Goal: Information Seeking & Learning: Find specific fact

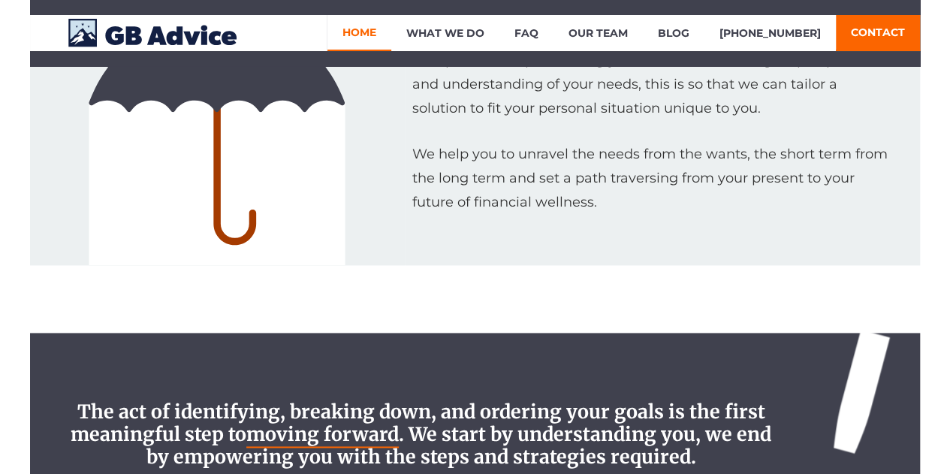
scroll to position [751, 0]
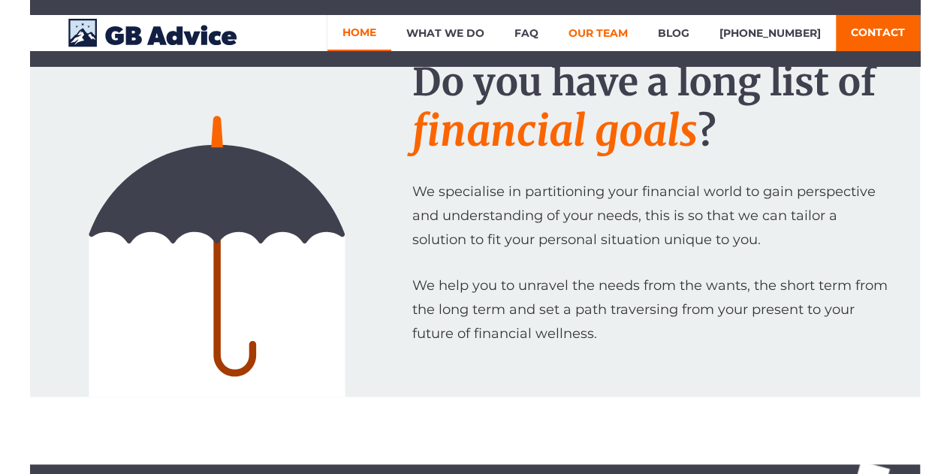
click at [608, 36] on link "Our Team" at bounding box center [598, 33] width 89 height 36
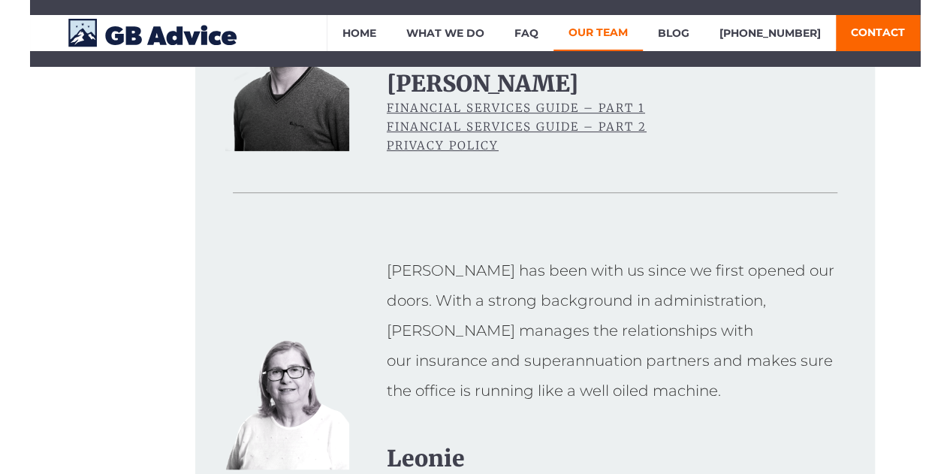
scroll to position [75, 0]
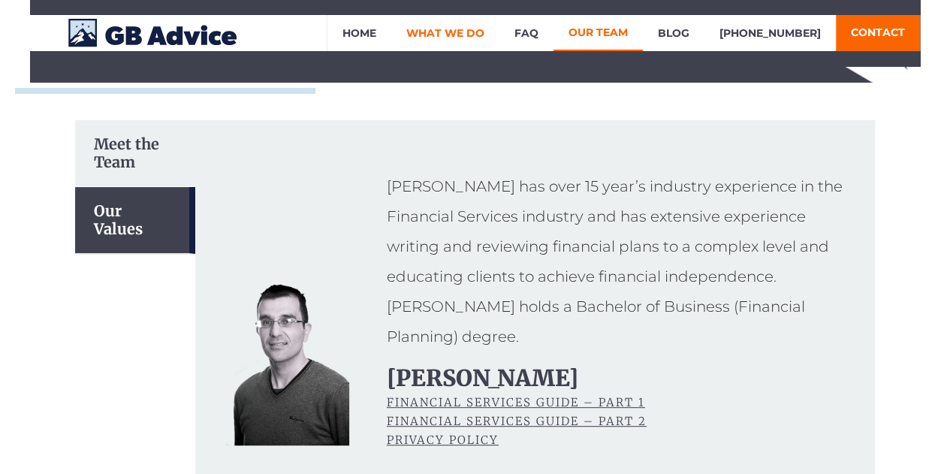
click at [467, 38] on link "What We Do" at bounding box center [445, 33] width 108 height 36
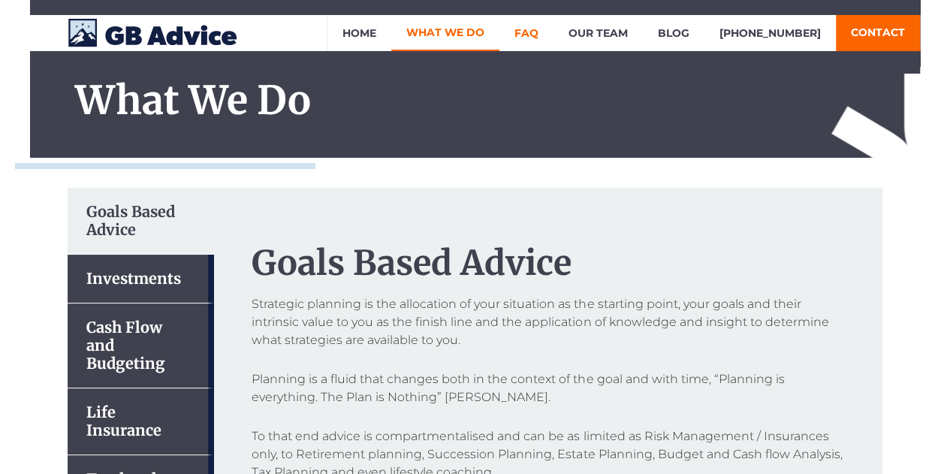
click at [548, 35] on link "FAQ" at bounding box center [527, 33] width 54 height 36
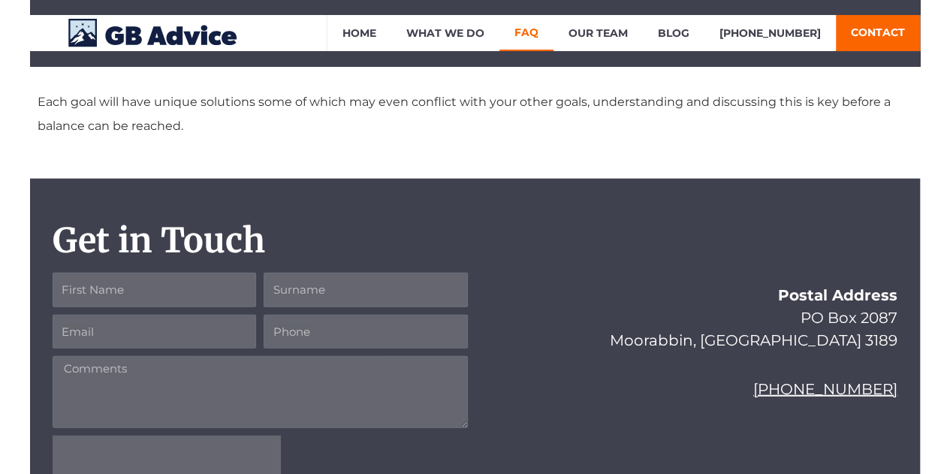
scroll to position [1202, 0]
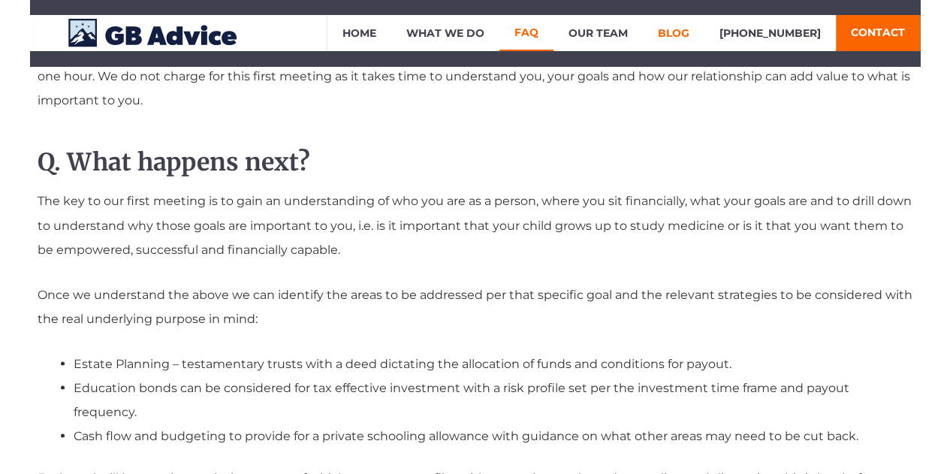
click at [705, 28] on link "Blog" at bounding box center [674, 33] width 62 height 36
click at [378, 31] on link "Home" at bounding box center [360, 33] width 64 height 36
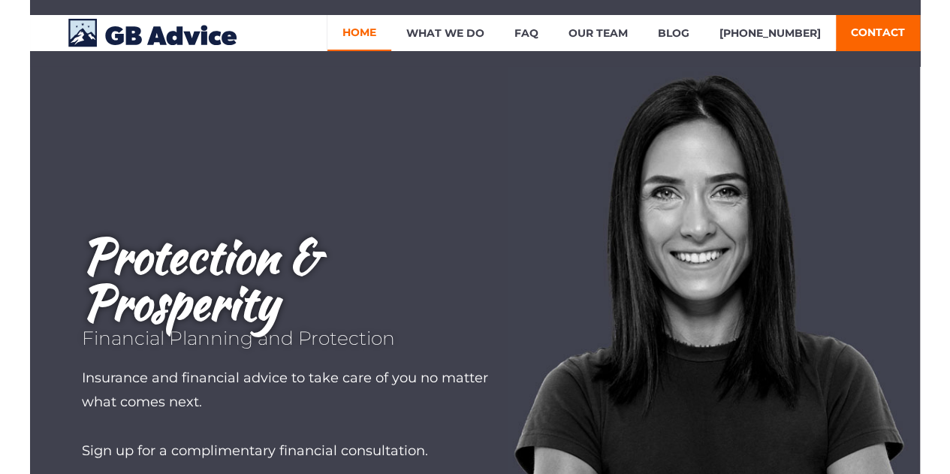
click at [176, 32] on img at bounding box center [154, 33] width 188 height 35
click at [550, 33] on link "FAQ" at bounding box center [527, 33] width 54 height 36
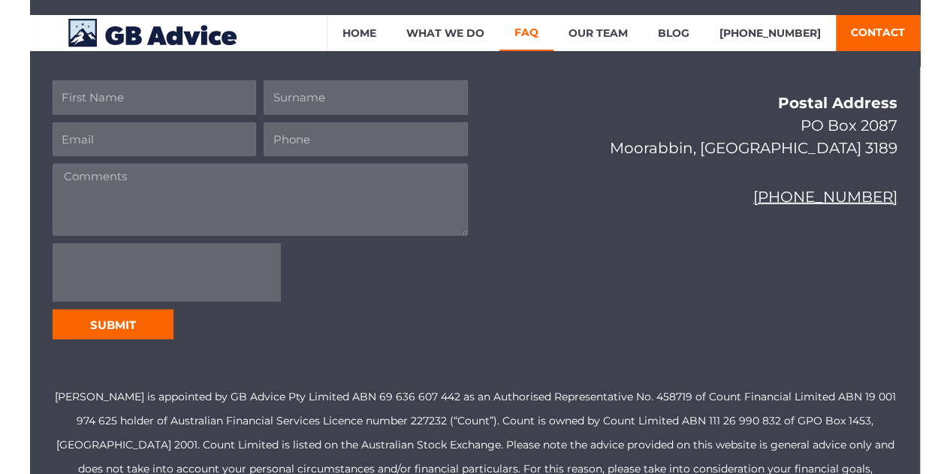
scroll to position [1803, 0]
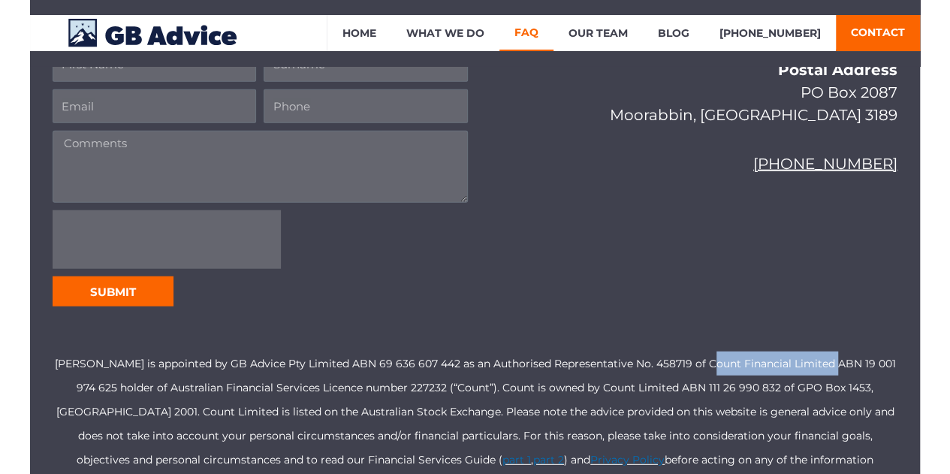
drag, startPoint x: 708, startPoint y: 339, endPoint x: 830, endPoint y: 340, distance: 122.5
click at [830, 352] on p "Matthew Cascun is appointed by GB Advice Pty Limited ABN 69 636 607 442 as an A…" at bounding box center [475, 424] width 845 height 144
copy p "Count Financial Limited"
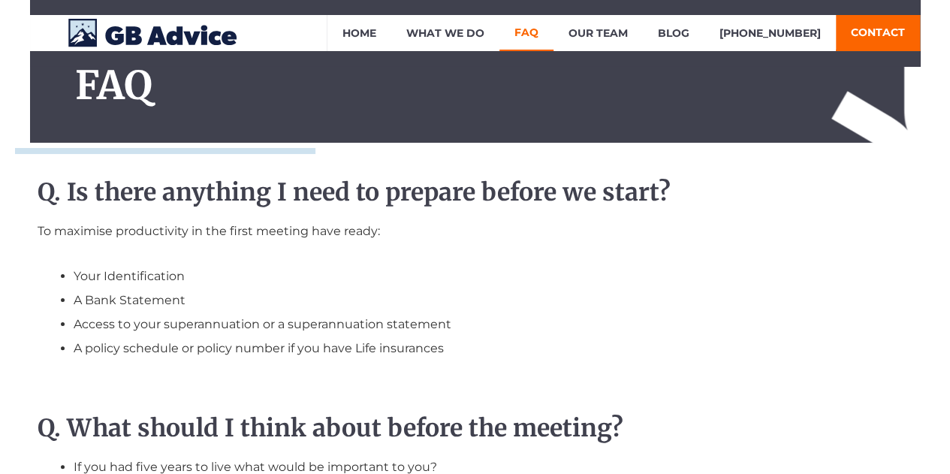
scroll to position [0, 0]
